Goal: Task Accomplishment & Management: Manage account settings

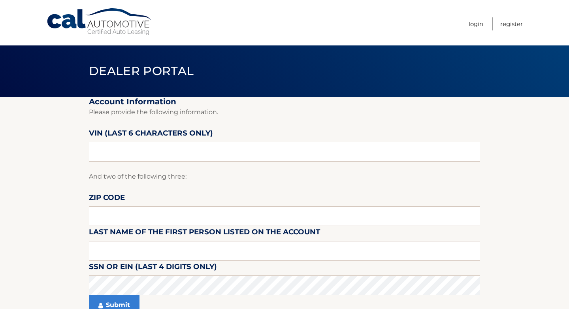
click at [317, 128] on fieldset "Account Information Please provide the following information. VIN (last 6 chara…" at bounding box center [284, 211] width 391 height 228
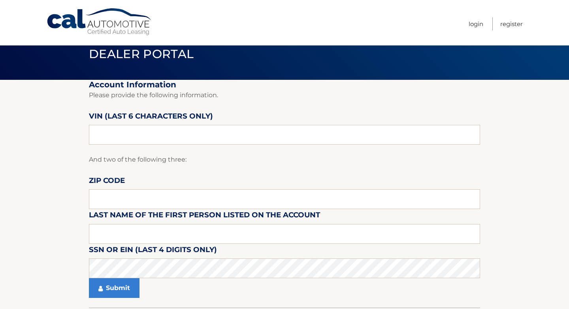
scroll to position [15, 0]
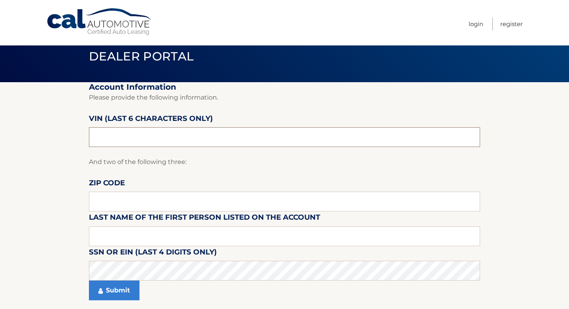
click at [238, 135] on input "text" at bounding box center [284, 137] width 391 height 20
paste input "5YFP4M"
type input "5YFP4M"
click at [210, 204] on input "text" at bounding box center [284, 202] width 391 height 20
paste input "08735"
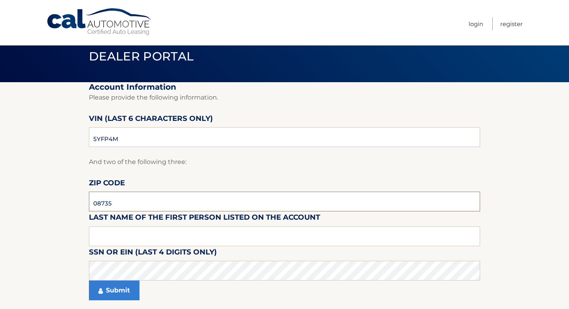
type input "08735"
click at [209, 230] on input "text" at bounding box center [284, 237] width 391 height 20
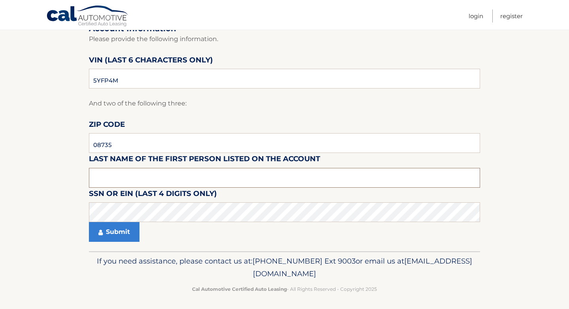
scroll to position [72, 0]
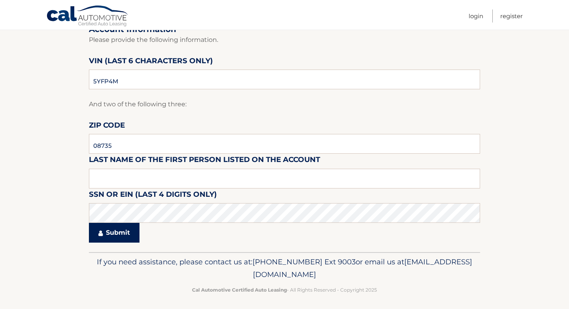
click at [107, 235] on button "Submit" at bounding box center [114, 233] width 51 height 20
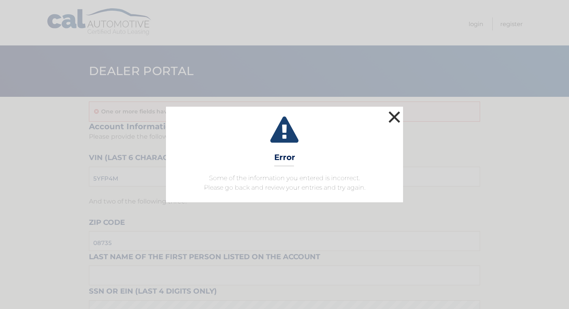
click at [396, 115] on button "×" at bounding box center [395, 117] width 16 height 16
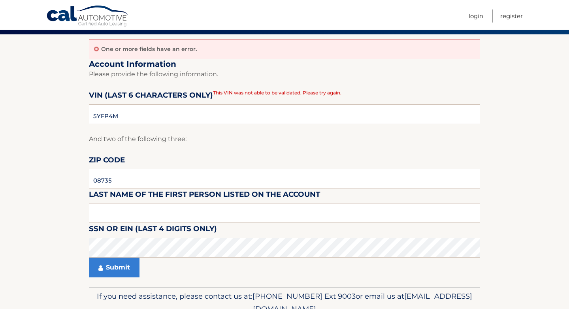
scroll to position [62, 0]
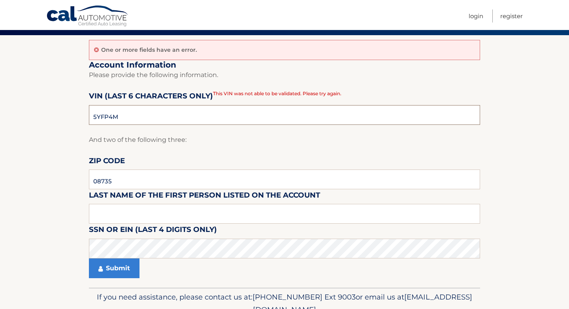
click at [363, 115] on input "5YFP4M" at bounding box center [284, 115] width 391 height 20
click at [475, 13] on link "Login" at bounding box center [476, 15] width 15 height 13
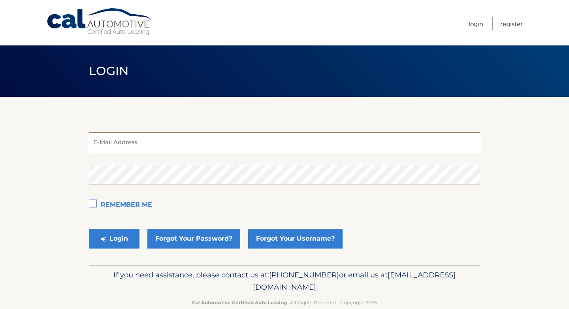
click at [252, 143] on input "email" at bounding box center [284, 142] width 391 height 20
paste input "estest@easternstandard.com"
type input "estest@easternstandard.com"
click at [121, 240] on button "Login" at bounding box center [114, 239] width 51 height 20
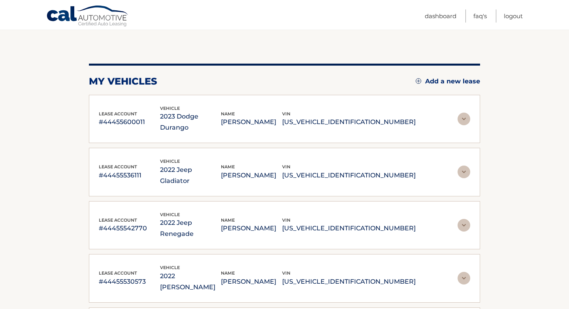
scroll to position [90, 0]
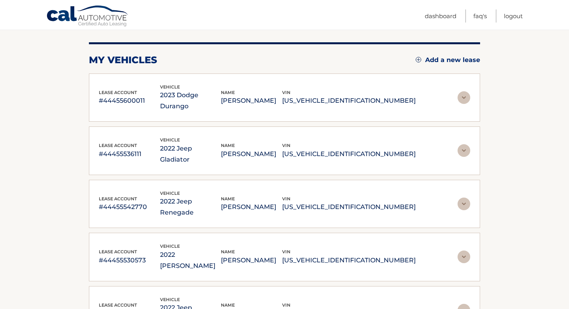
click at [464, 91] on img at bounding box center [464, 97] width 13 height 13
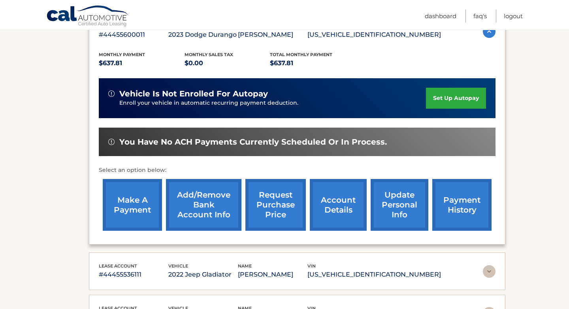
scroll to position [150, 0]
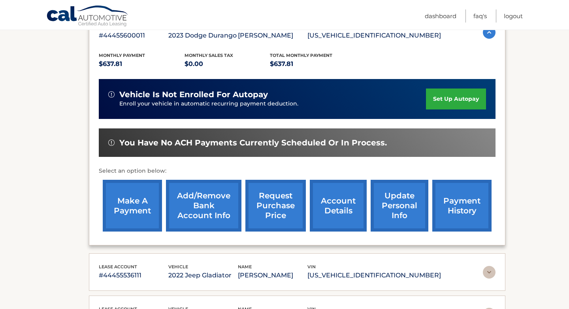
click at [403, 207] on link "update personal info" at bounding box center [400, 206] width 58 height 52
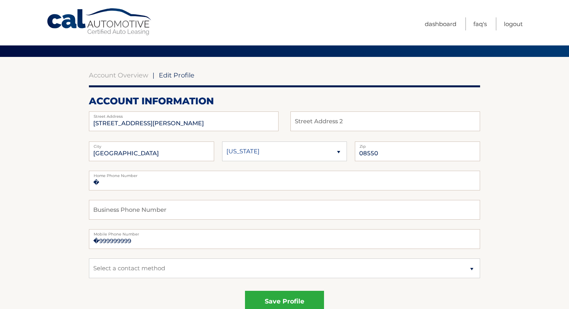
scroll to position [49, 0]
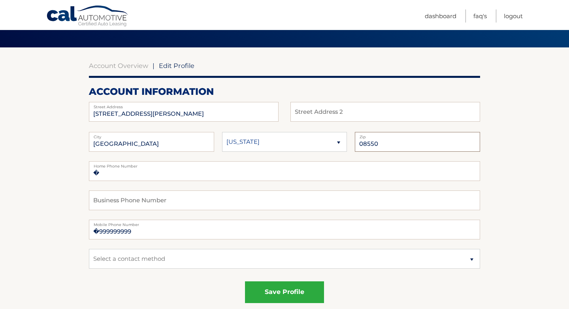
click at [364, 144] on input "08550" at bounding box center [417, 142] width 125 height 20
click at [379, 69] on div "Account Overview | Edit Profile" at bounding box center [284, 66] width 391 height 8
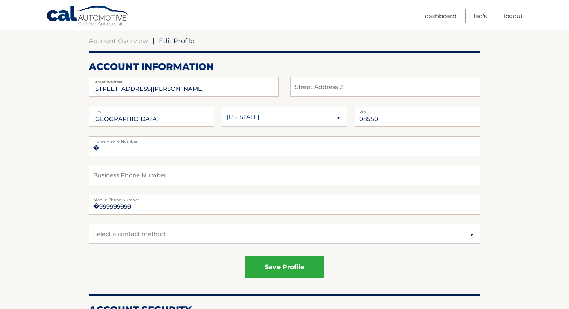
scroll to position [69, 0]
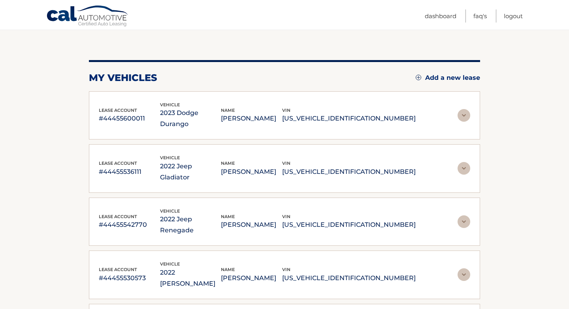
scroll to position [70, 0]
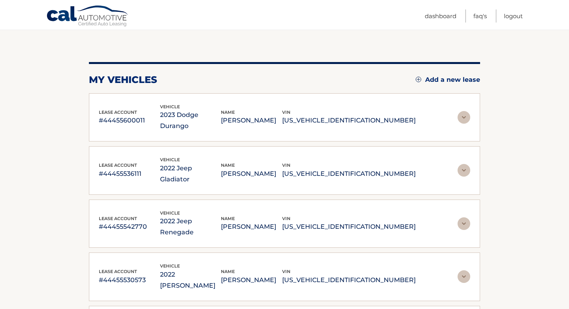
click at [465, 111] on img at bounding box center [464, 117] width 13 height 13
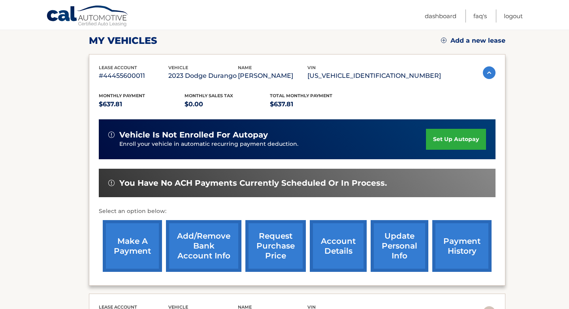
scroll to position [113, 0]
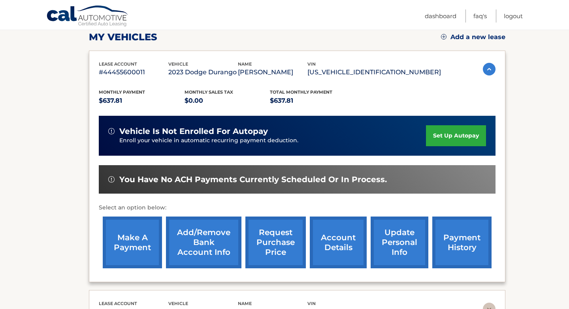
click at [330, 245] on link "account details" at bounding box center [338, 243] width 57 height 52
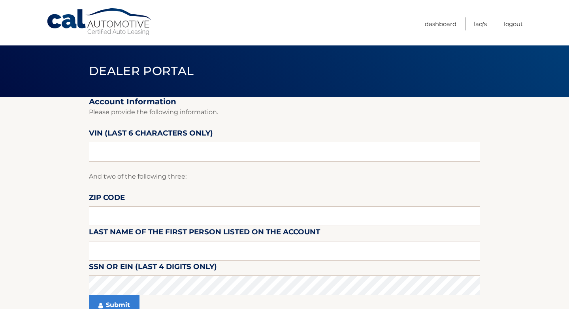
click at [376, 127] on fieldset "Account Information Please provide the following information. [PERSON_NAME] (la…" at bounding box center [284, 211] width 391 height 228
click at [229, 150] on input "text" at bounding box center [284, 152] width 391 height 20
paste input "5YFP4M"
type input "5YFP4M"
click at [208, 214] on input "text" at bounding box center [284, 216] width 391 height 20
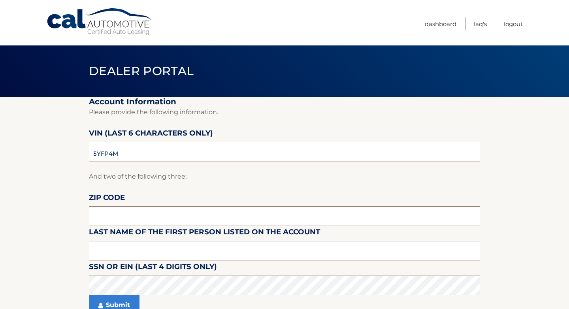
paste input "08735"
type input "08735"
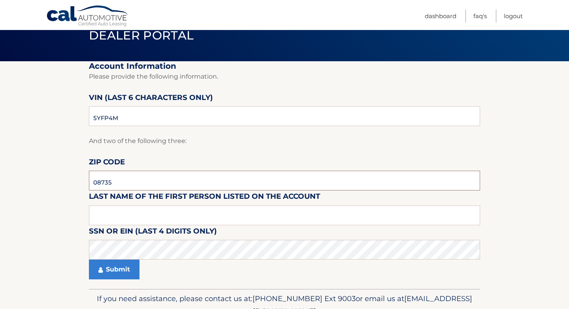
scroll to position [39, 0]
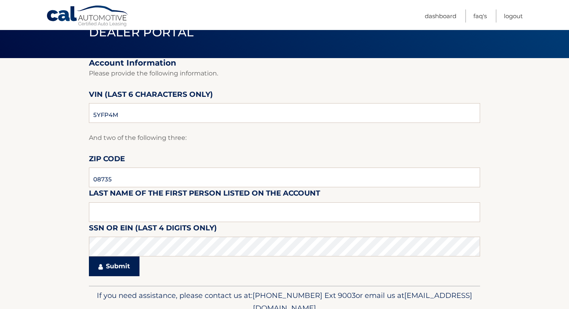
click at [125, 270] on button "Submit" at bounding box center [114, 267] width 51 height 20
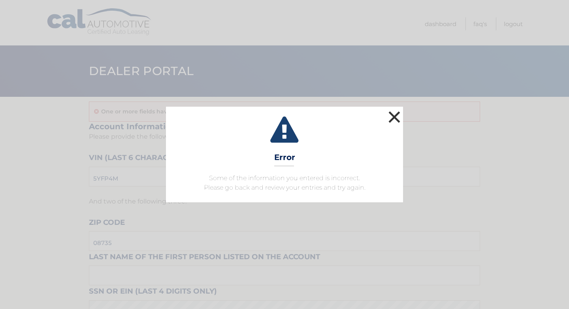
click at [397, 117] on button "×" at bounding box center [395, 117] width 16 height 16
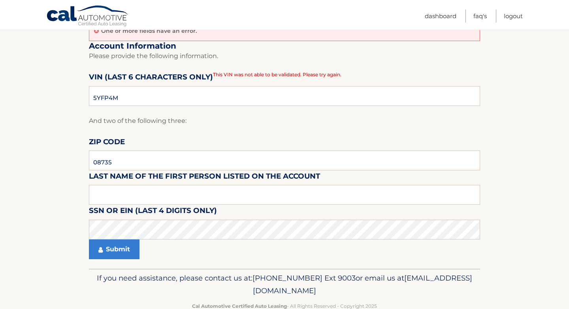
scroll to position [81, 0]
click at [367, 58] on p "Please provide the following information." at bounding box center [284, 55] width 391 height 11
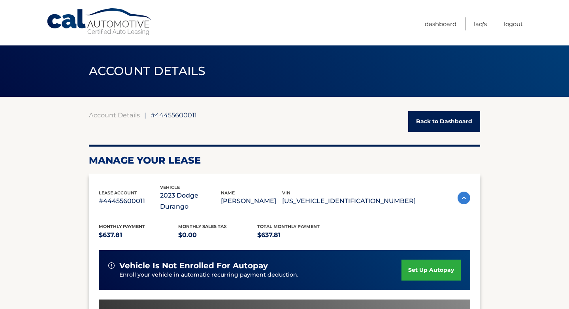
drag, startPoint x: 403, startPoint y: 195, endPoint x: 381, endPoint y: 199, distance: 22.8
click at [381, 199] on p "[US_VEHICLE_IDENTIFICATION_NUMBER]" at bounding box center [349, 201] width 134 height 11
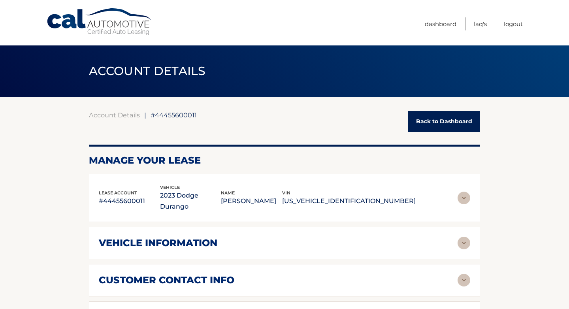
copy p "559102"
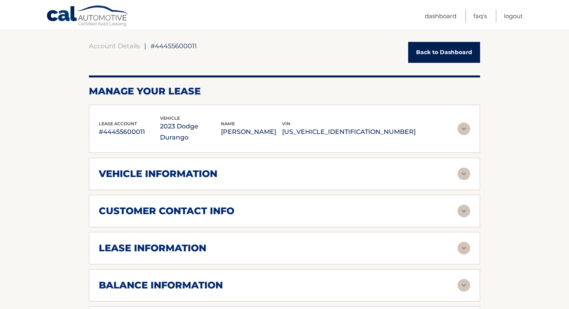
scroll to position [67, 0]
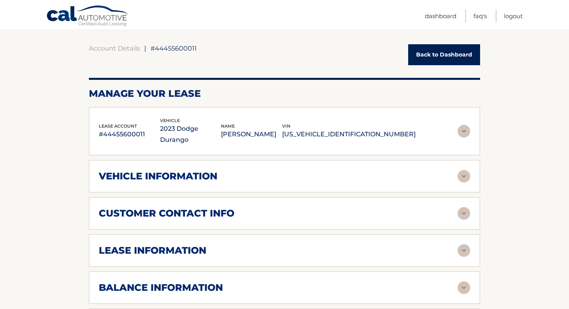
click at [461, 207] on img at bounding box center [464, 213] width 13 height 13
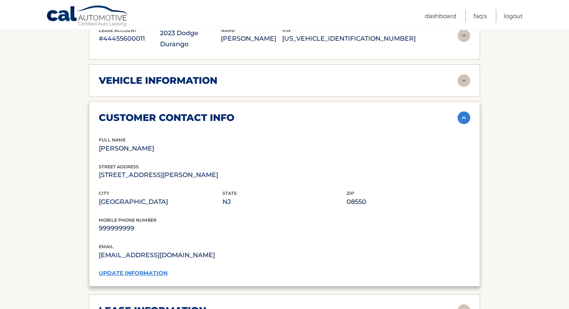
scroll to position [164, 0]
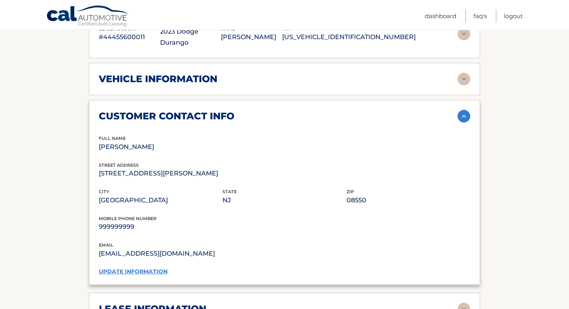
click at [355, 195] on p "08550" at bounding box center [409, 200] width 124 height 11
copy p "08550"
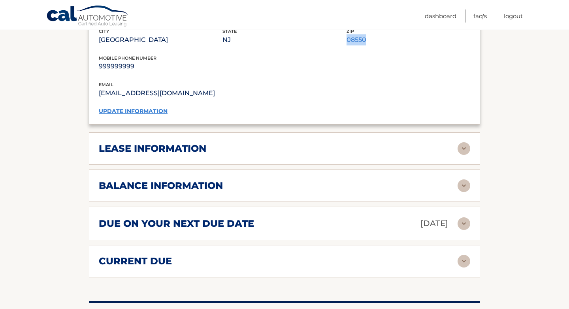
scroll to position [317, 0]
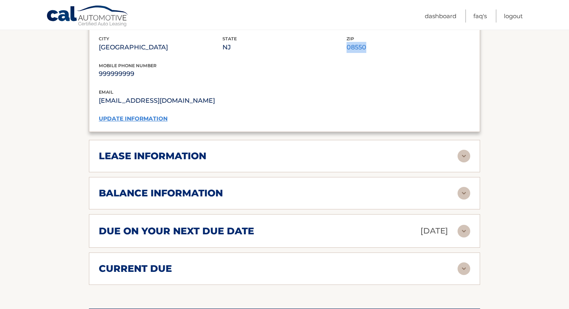
click at [463, 150] on img at bounding box center [464, 156] width 13 height 13
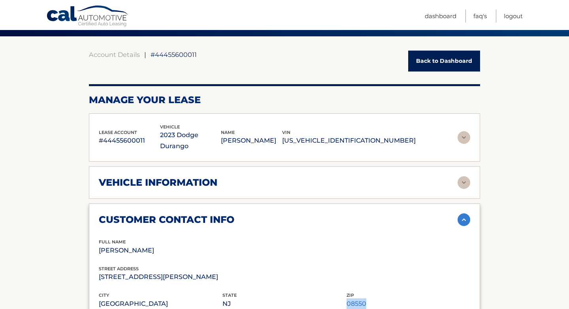
scroll to position [69, 0]
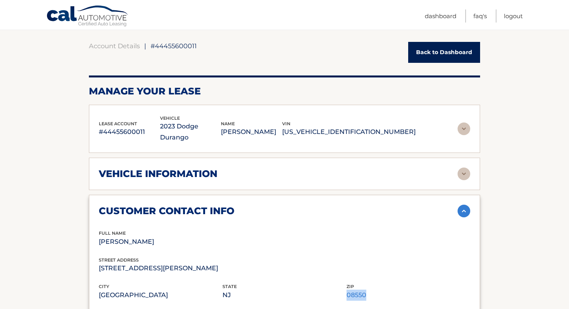
click at [456, 168] on div "vehicle information" at bounding box center [278, 174] width 359 height 12
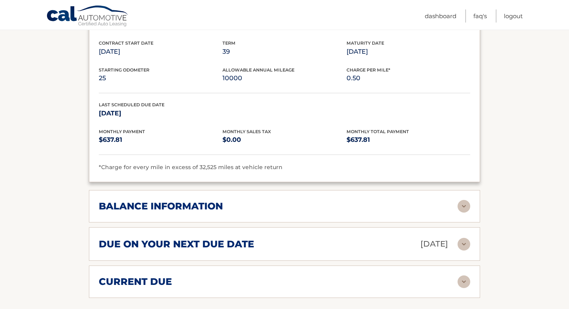
scroll to position [642, 0]
click at [461, 191] on div "balance information Payments Received 27 Payments Remaining 12 Next Payment wil…" at bounding box center [284, 207] width 391 height 32
click at [464, 200] on img at bounding box center [464, 206] width 13 height 13
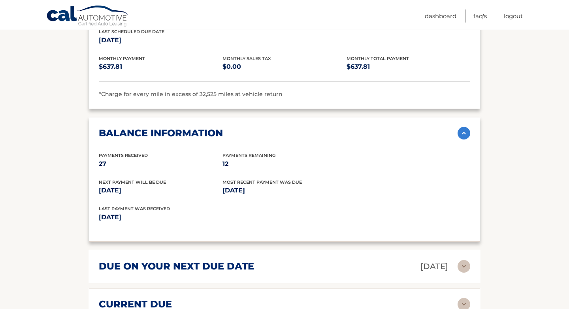
scroll to position [727, 0]
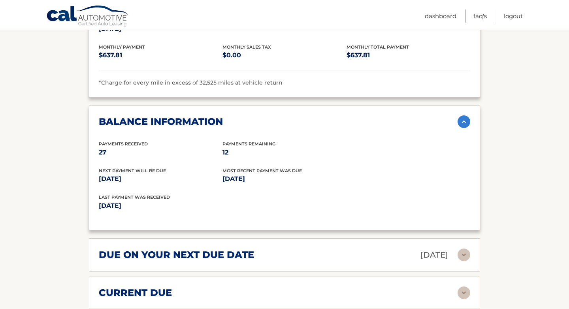
click at [461, 249] on img at bounding box center [464, 255] width 13 height 13
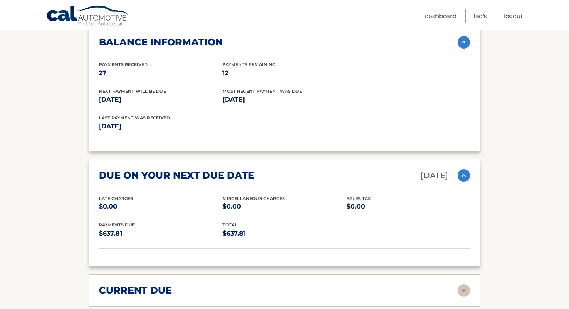
scroll to position [828, 0]
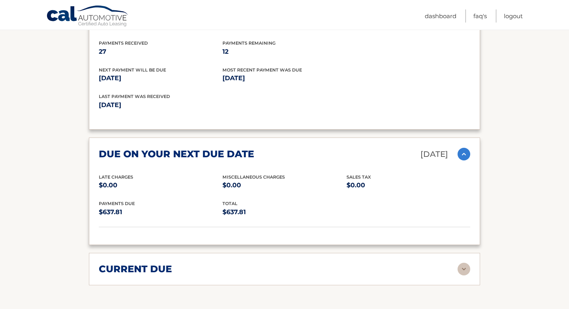
click at [465, 263] on img at bounding box center [464, 269] width 13 height 13
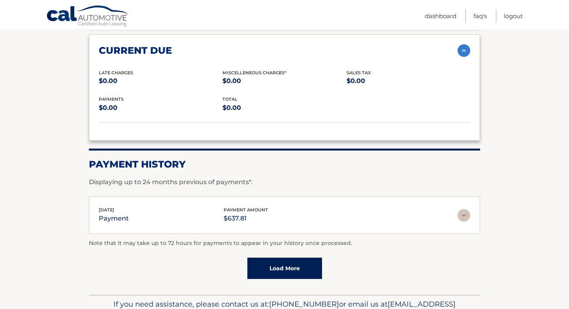
scroll to position [1047, 0]
click at [463, 209] on img at bounding box center [464, 215] width 13 height 13
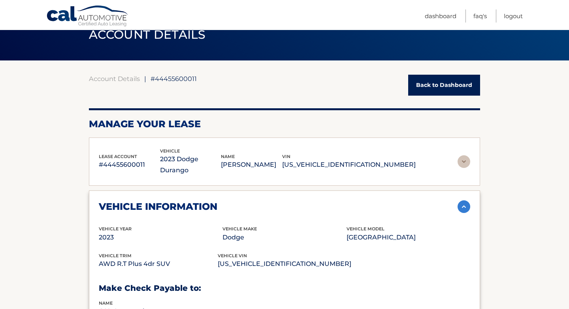
scroll to position [0, 0]
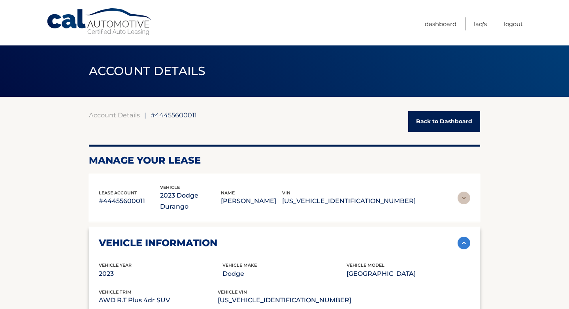
click at [462, 194] on img at bounding box center [464, 198] width 13 height 13
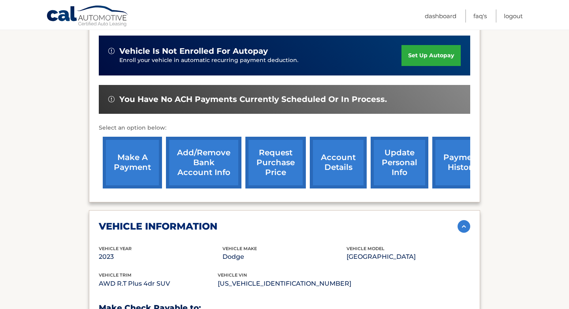
scroll to position [207, 0]
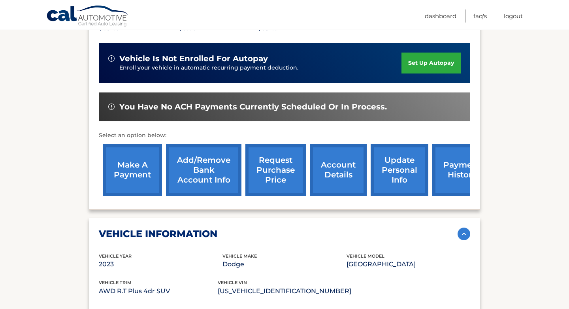
click at [202, 149] on link "Add/Remove bank account info" at bounding box center [204, 170] width 76 height 52
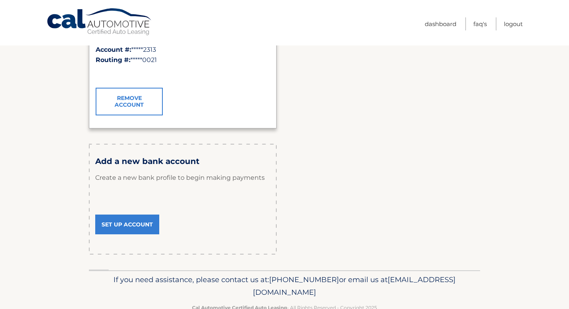
scroll to position [170, 0]
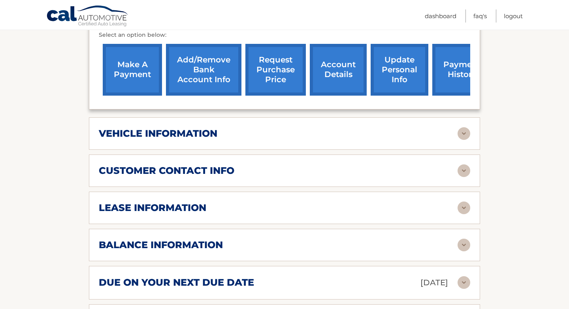
scroll to position [306, 0]
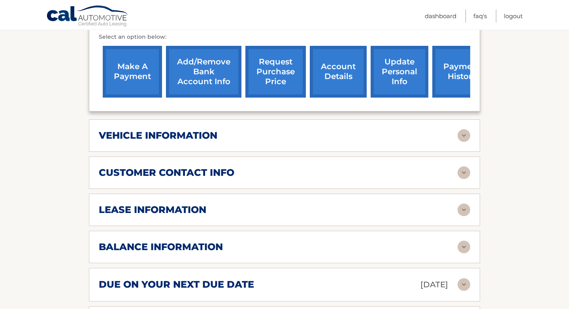
click at [463, 129] on img at bounding box center [464, 135] width 13 height 13
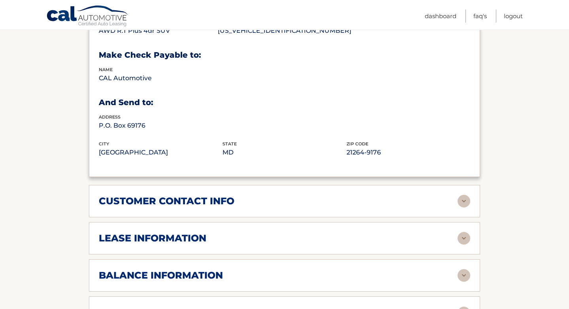
scroll to position [482, 0]
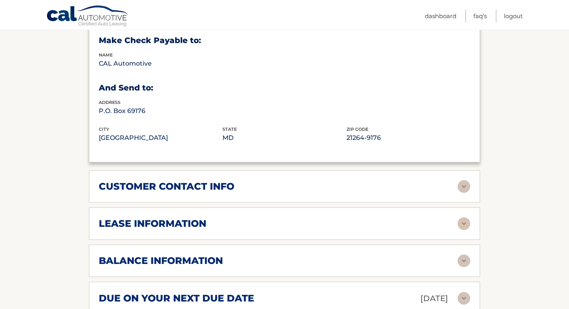
click at [465, 180] on img at bounding box center [464, 186] width 13 height 13
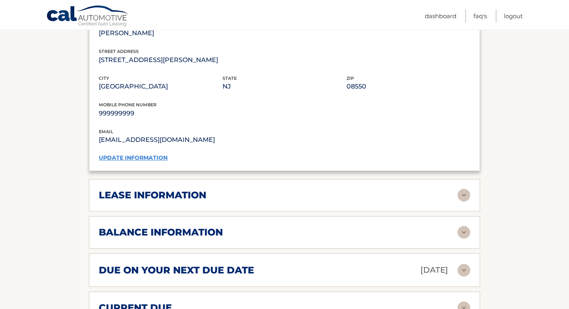
scroll to position [668, 0]
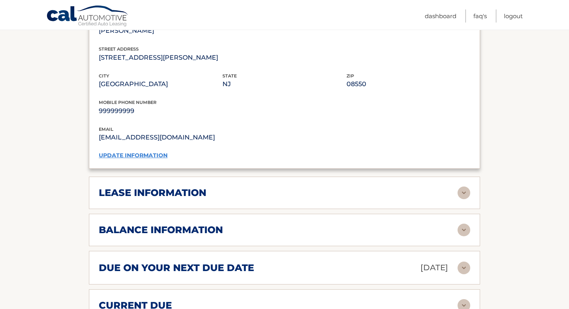
click at [466, 187] on img at bounding box center [464, 193] width 13 height 13
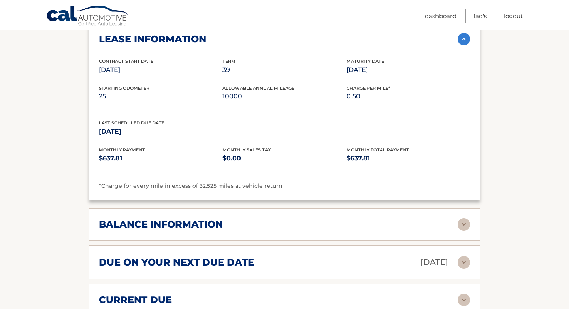
scroll to position [823, 0]
click at [463, 218] on img at bounding box center [464, 224] width 13 height 13
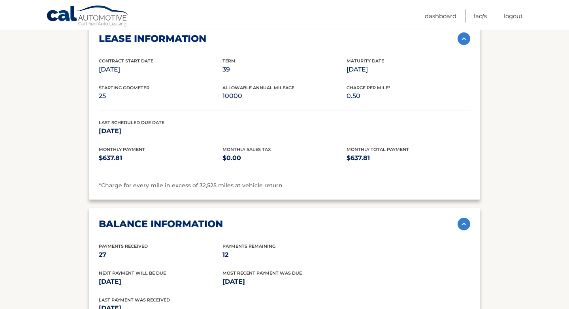
scroll to position [900, 0]
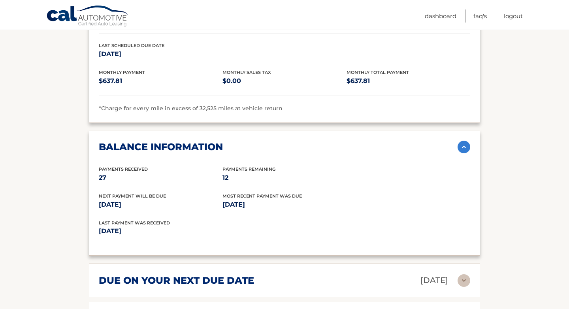
click at [461, 274] on img at bounding box center [464, 280] width 13 height 13
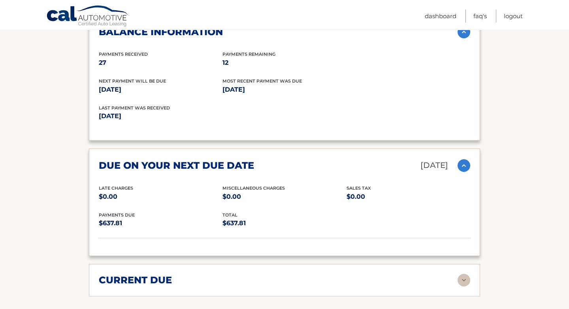
scroll to position [1018, 0]
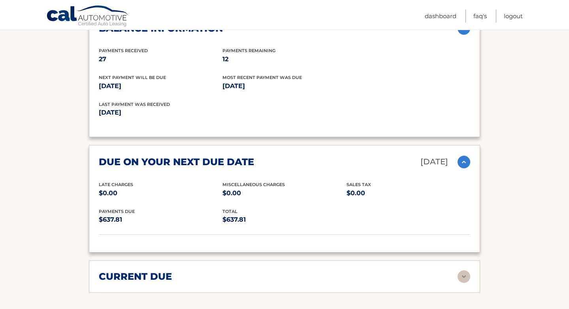
click at [465, 270] on img at bounding box center [464, 276] width 13 height 13
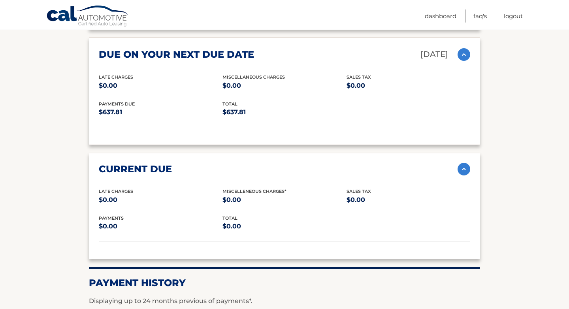
scroll to position [1259, 0]
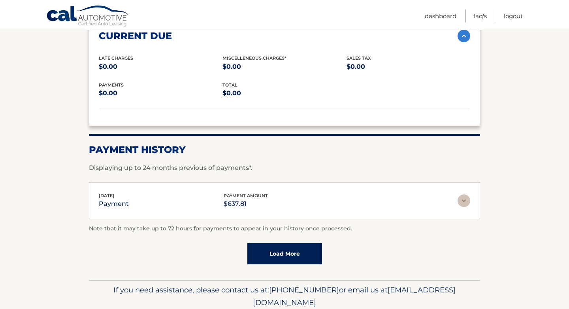
click at [278, 243] on link "Load More" at bounding box center [284, 253] width 75 height 21
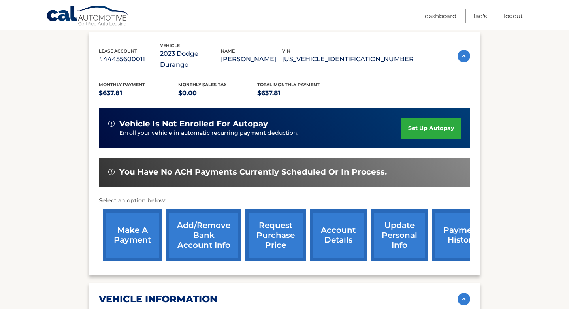
scroll to position [141, 0]
